Goal: Task Accomplishment & Management: Use online tool/utility

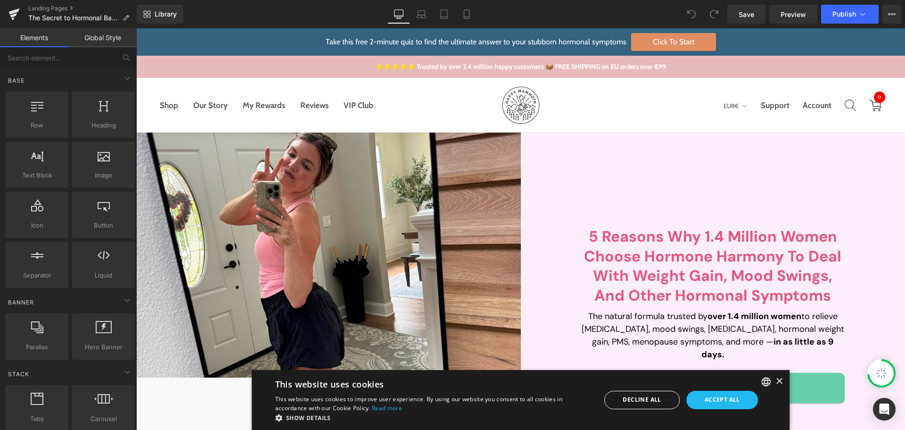
scroll to position [236, 0]
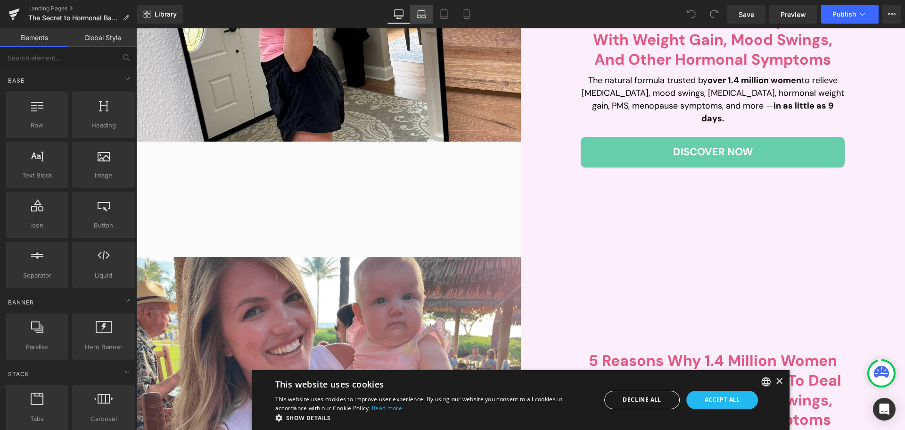
click at [415, 10] on link "Laptop" at bounding box center [421, 14] width 23 height 19
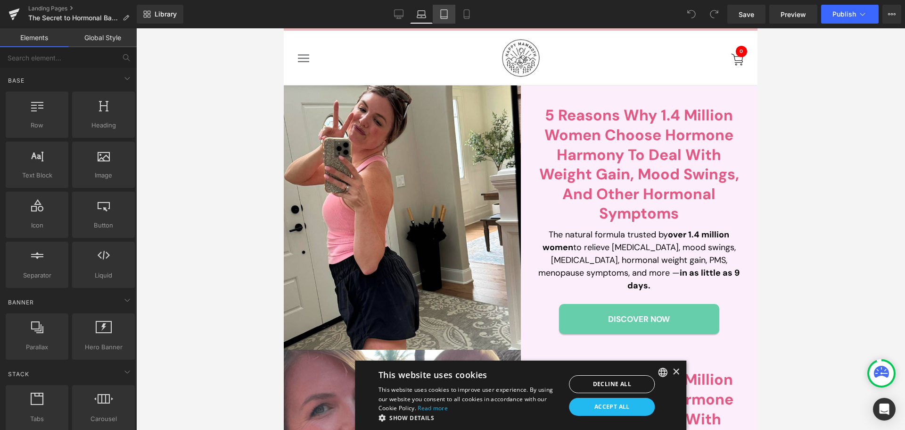
click at [442, 15] on icon at bounding box center [444, 13] width 9 height 9
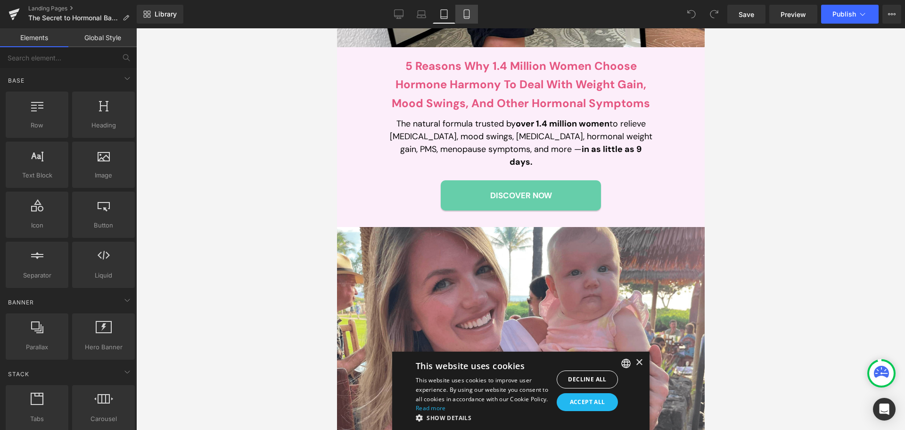
click at [471, 17] on icon at bounding box center [466, 13] width 9 height 9
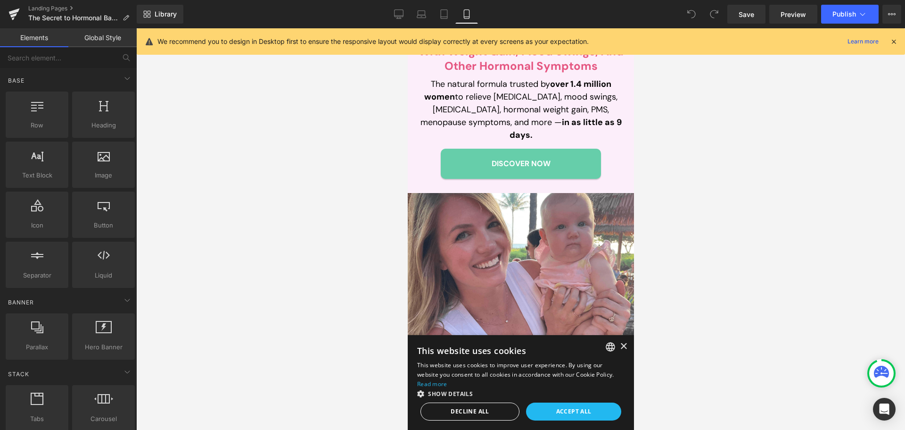
scroll to position [291, 0]
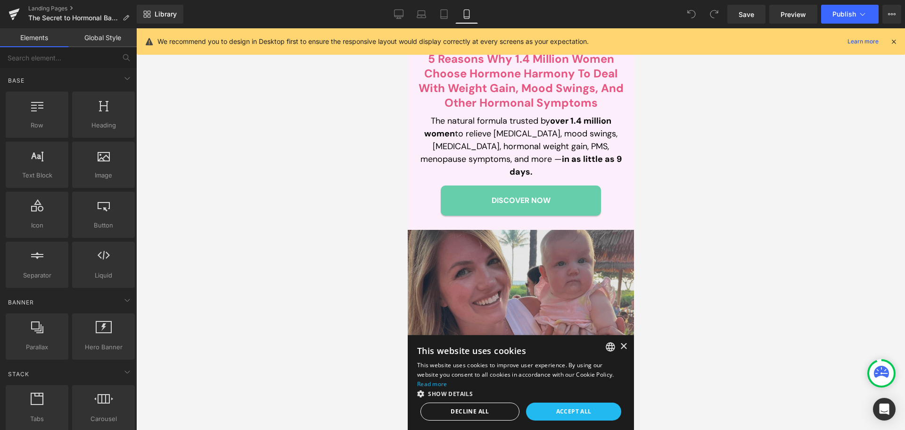
click at [620, 344] on div "×" at bounding box center [623, 346] width 7 height 7
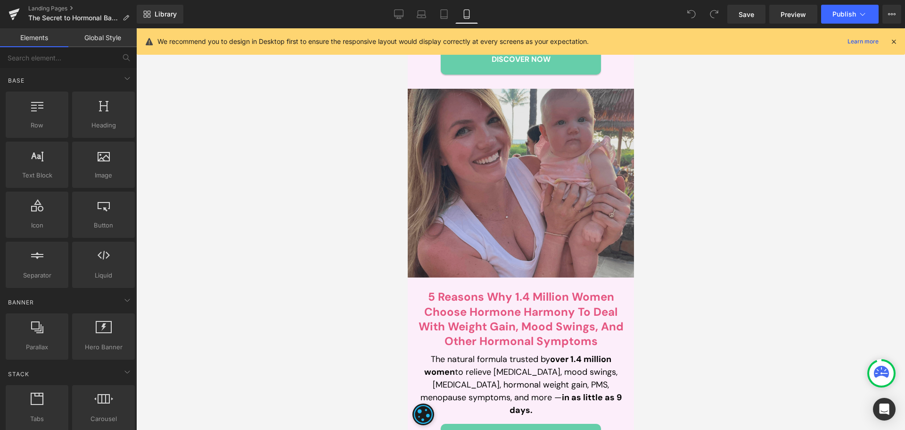
scroll to position [566, 0]
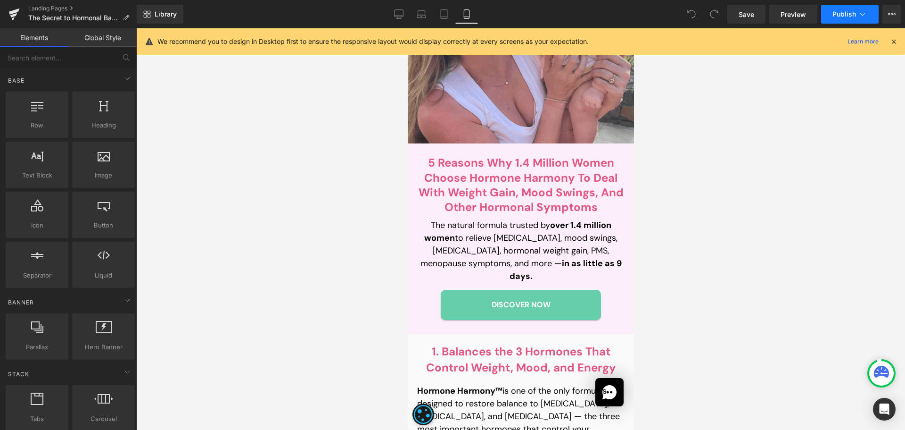
click at [864, 11] on icon at bounding box center [862, 13] width 9 height 9
click at [748, 19] on span "Save" at bounding box center [747, 14] width 16 height 10
click at [837, 16] on span "Publish" at bounding box center [845, 14] width 24 height 8
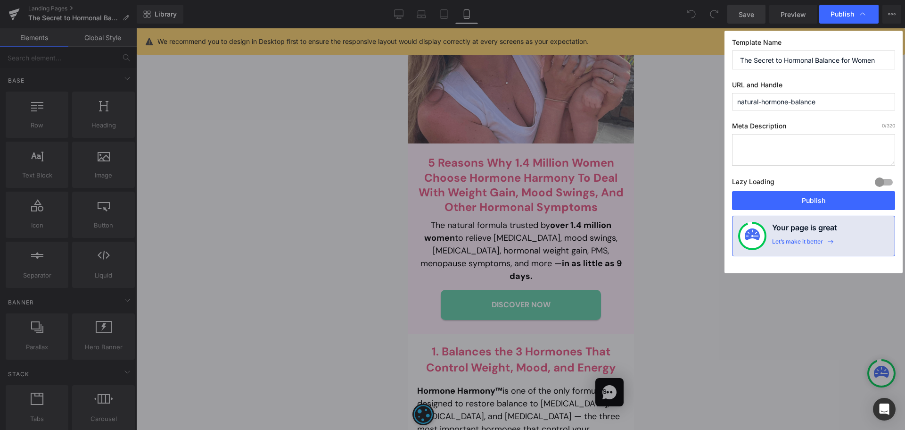
click at [838, 196] on button "Publish" at bounding box center [813, 200] width 163 height 19
